Goal: Communication & Community: Participate in discussion

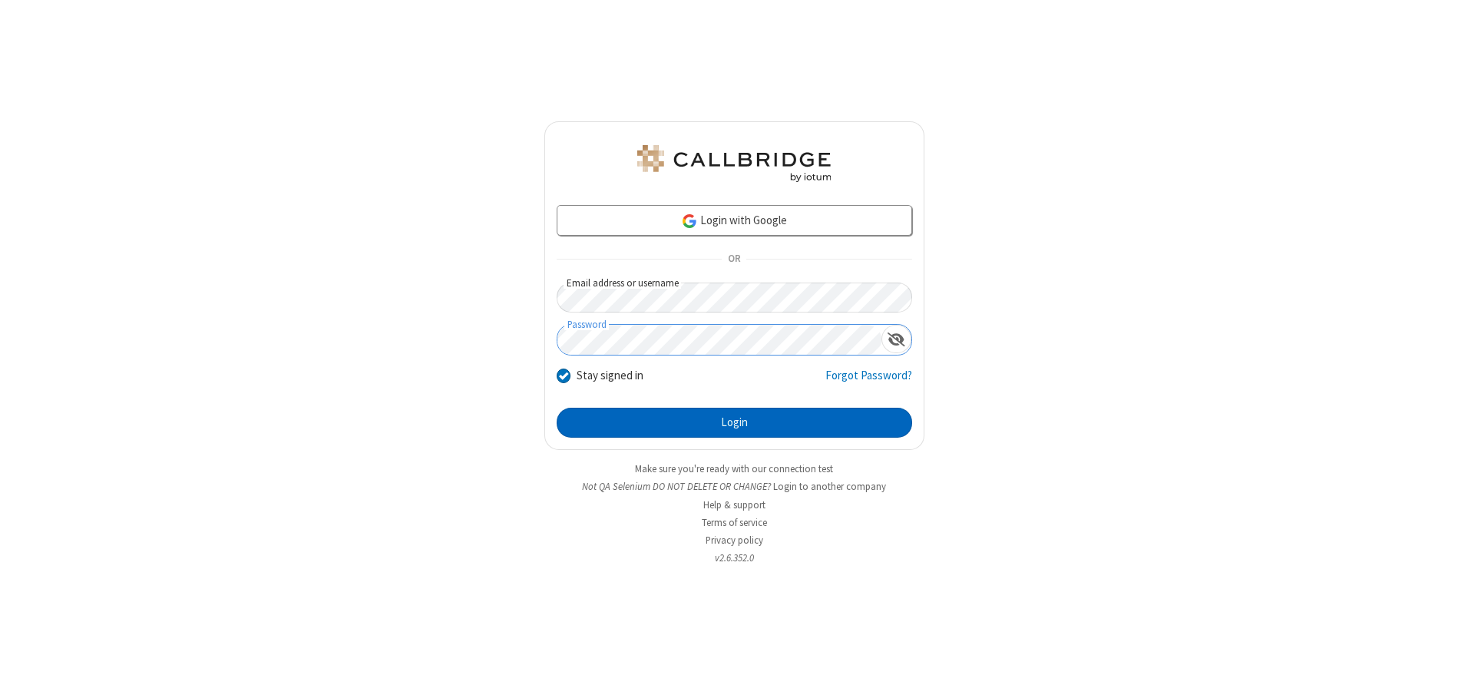
click at [734, 422] on button "Login" at bounding box center [735, 423] width 356 height 31
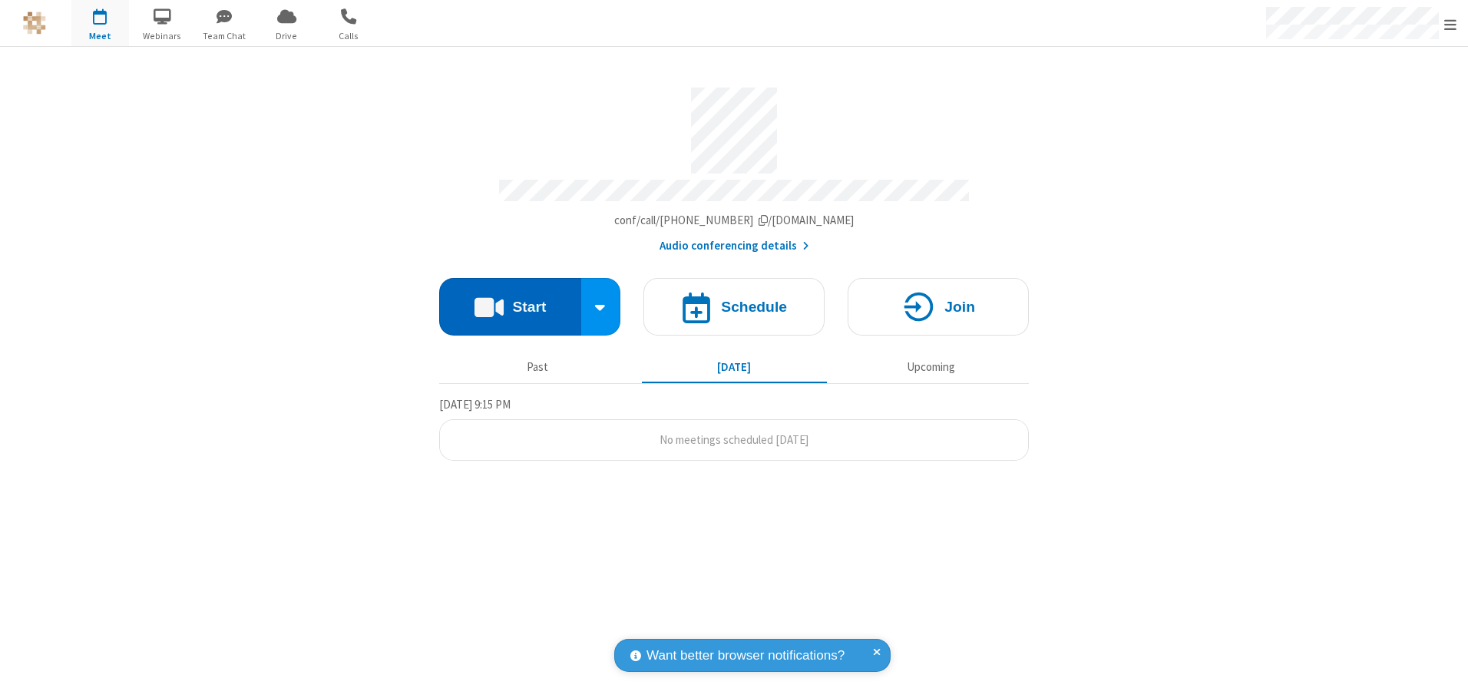
click at [510, 301] on button "Start" at bounding box center [510, 307] width 142 height 58
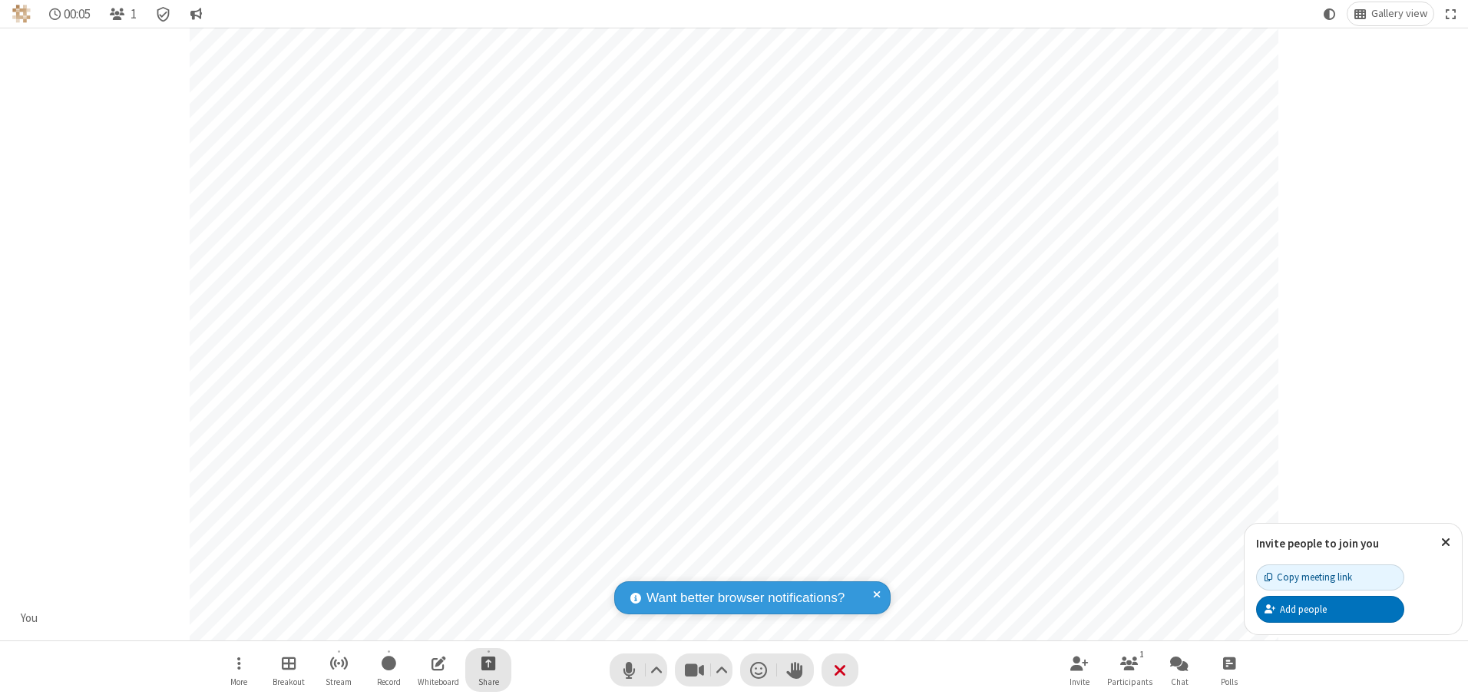
click at [488, 663] on span "Start sharing" at bounding box center [488, 662] width 15 height 19
click at [488, 569] on span "Share additional camera" at bounding box center [498, 572] width 114 height 13
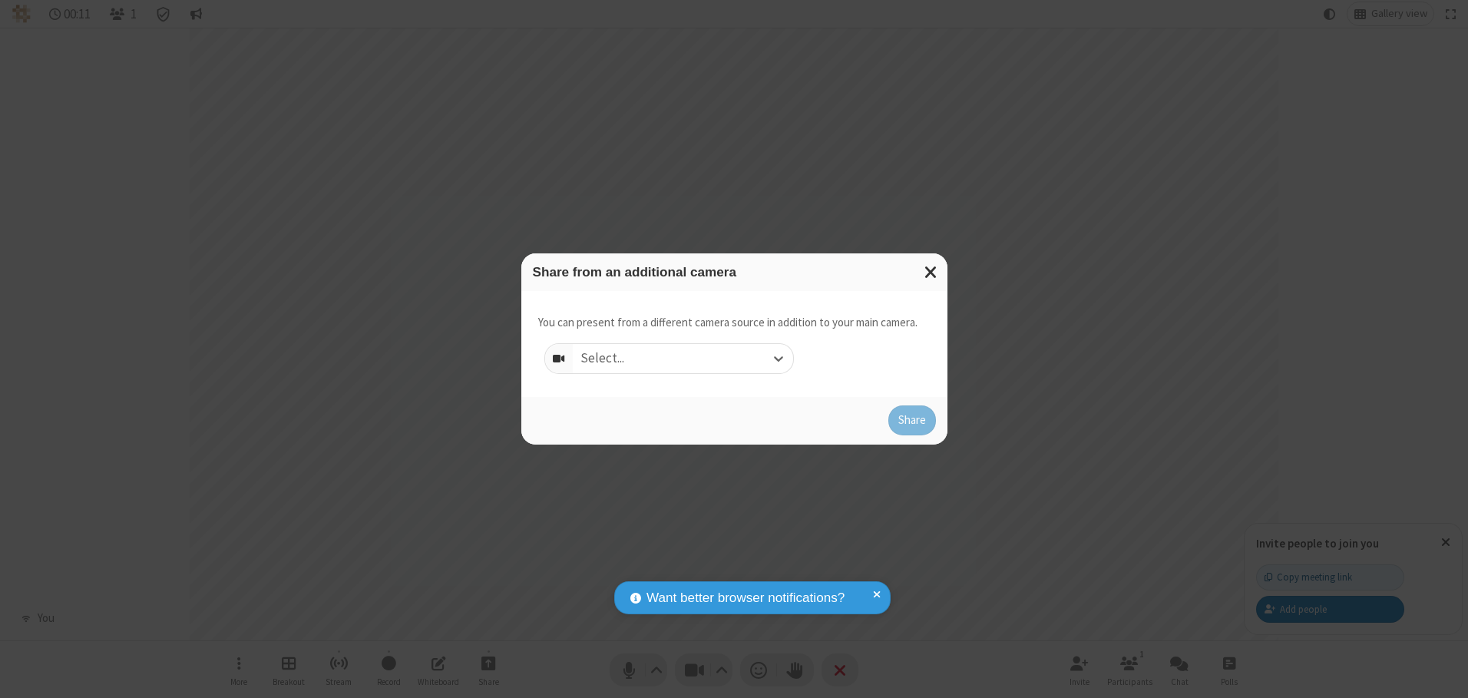
click at [683, 358] on div "Select..." at bounding box center [683, 358] width 220 height 29
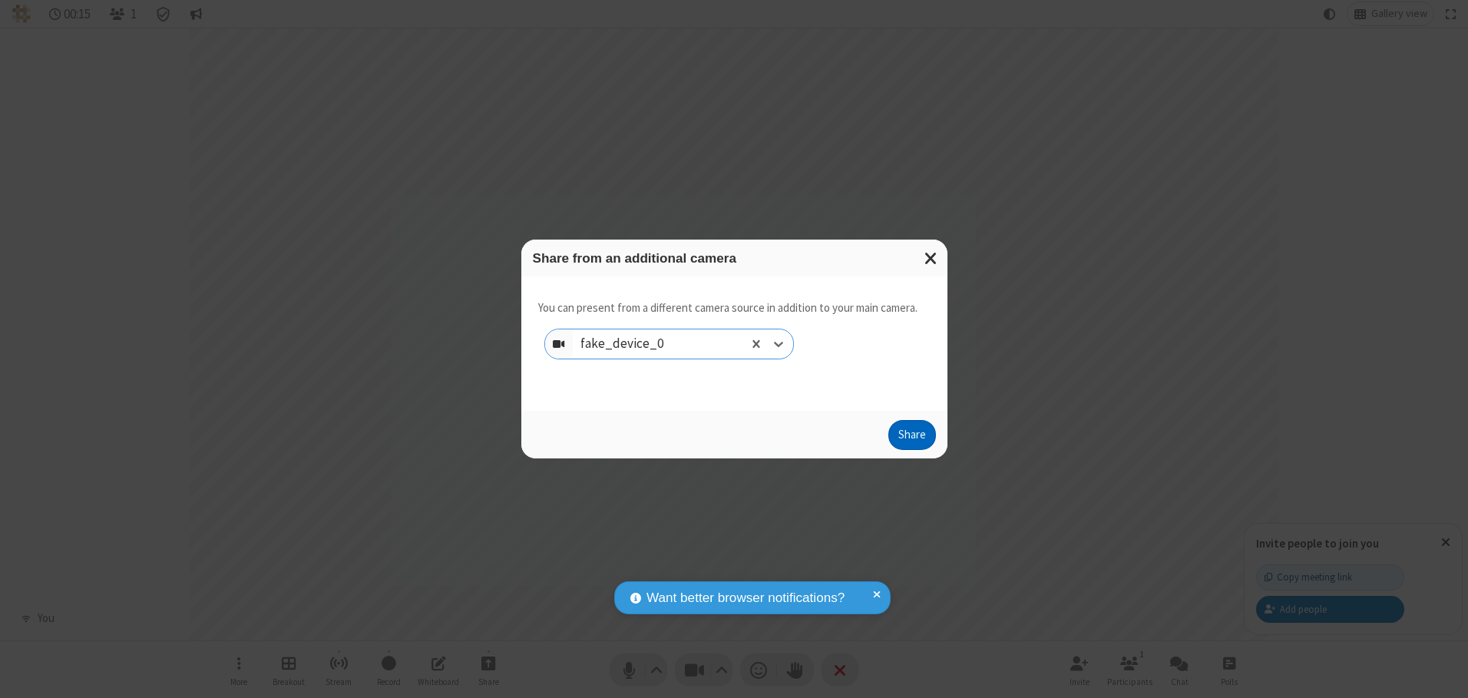
click at [911, 438] on button "Share" at bounding box center [912, 435] width 48 height 31
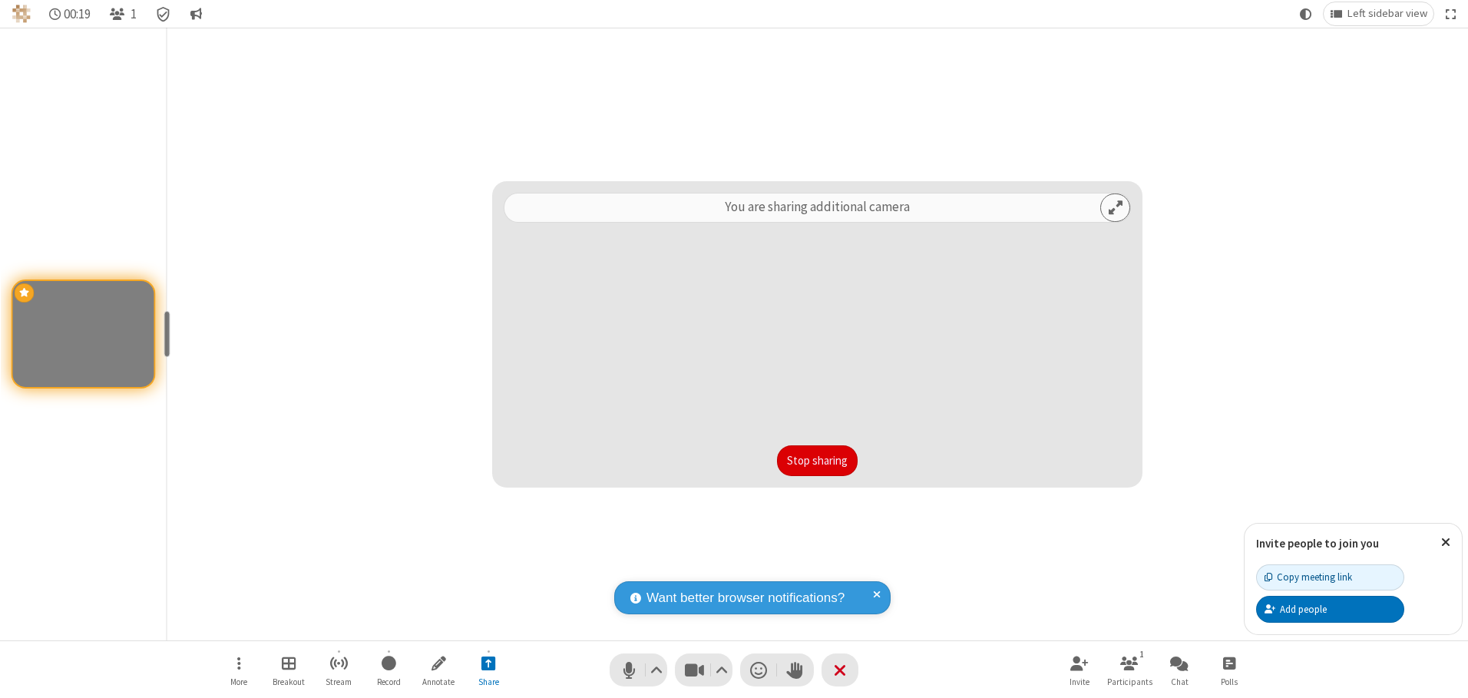
click at [817, 460] on button "Stop sharing" at bounding box center [817, 460] width 81 height 31
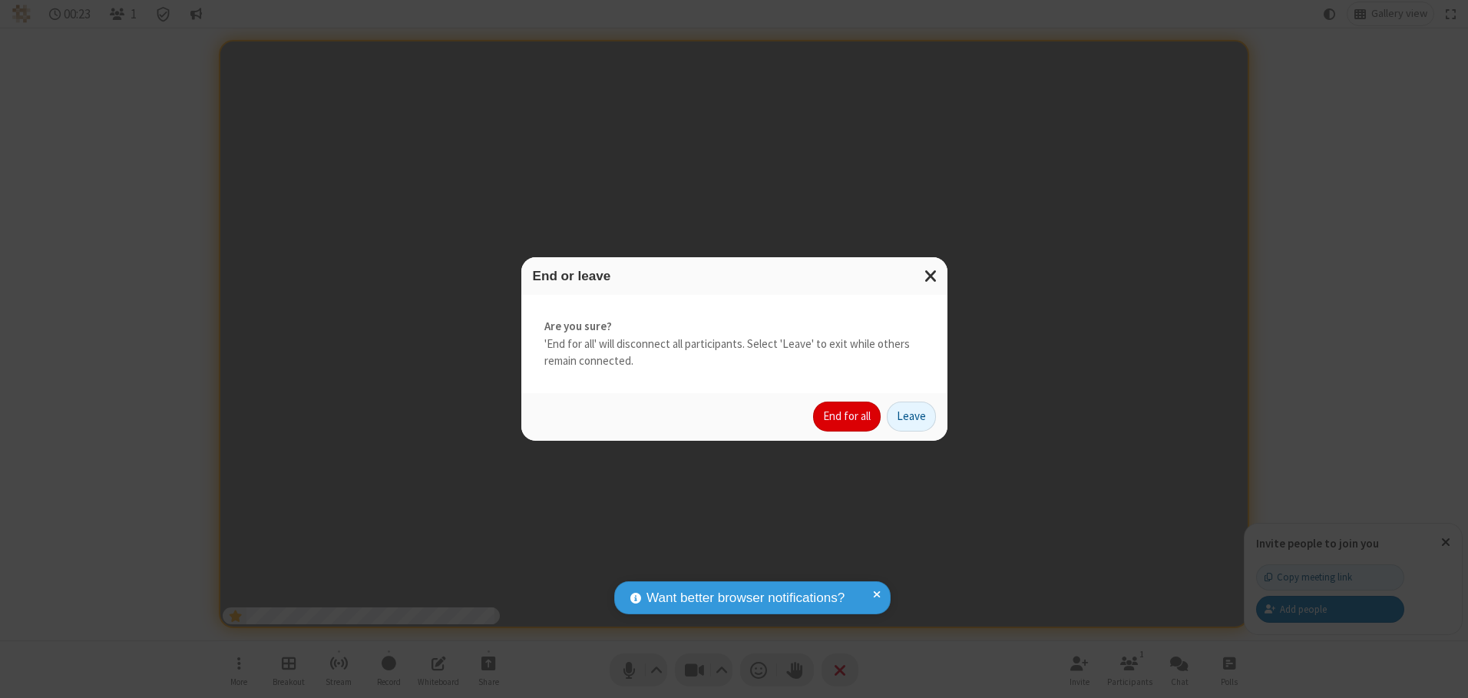
click at [848, 416] on button "End for all" at bounding box center [847, 417] width 68 height 31
